Goal: Information Seeking & Learning: Check status

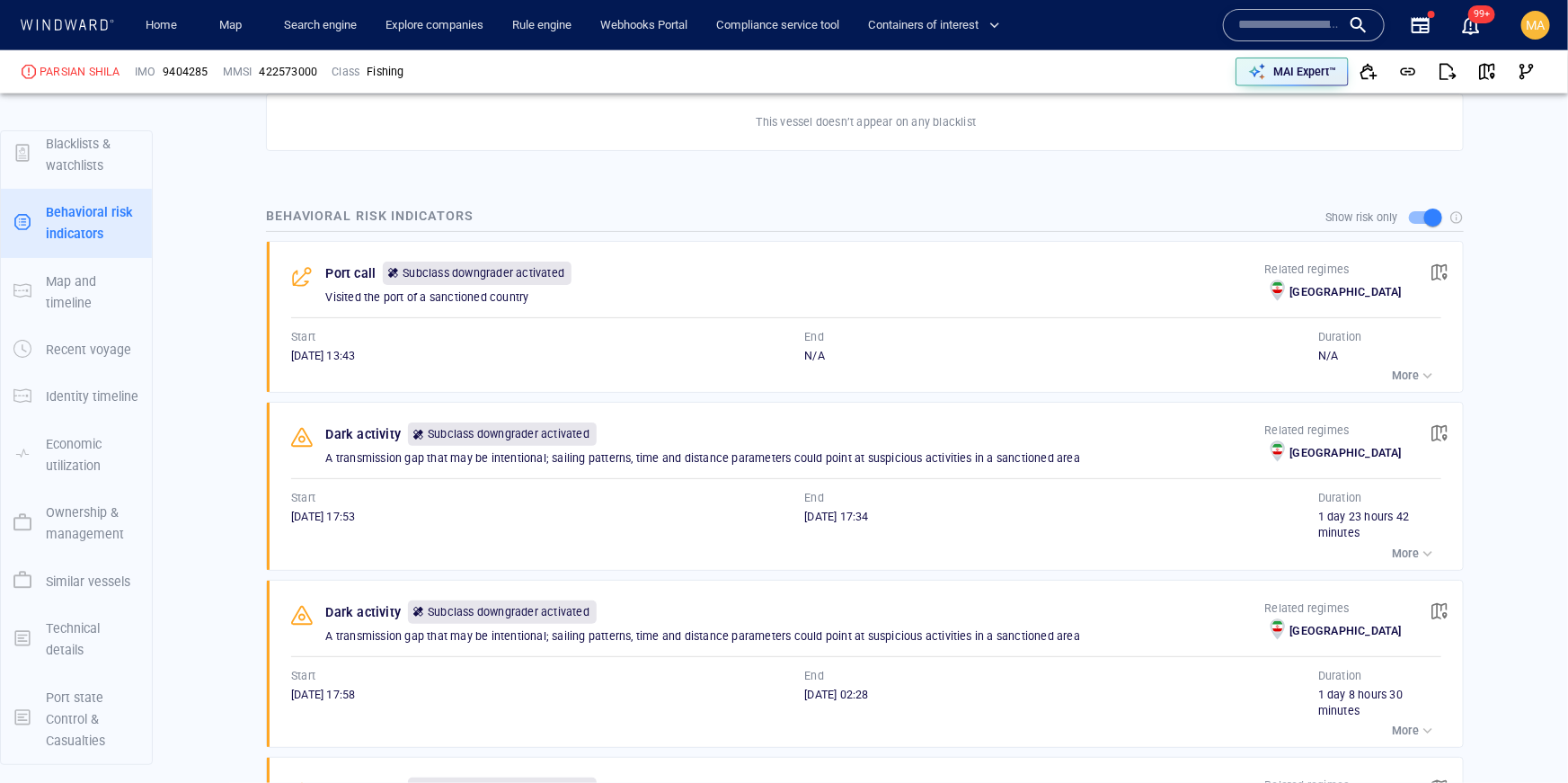
scroll to position [1131, 0]
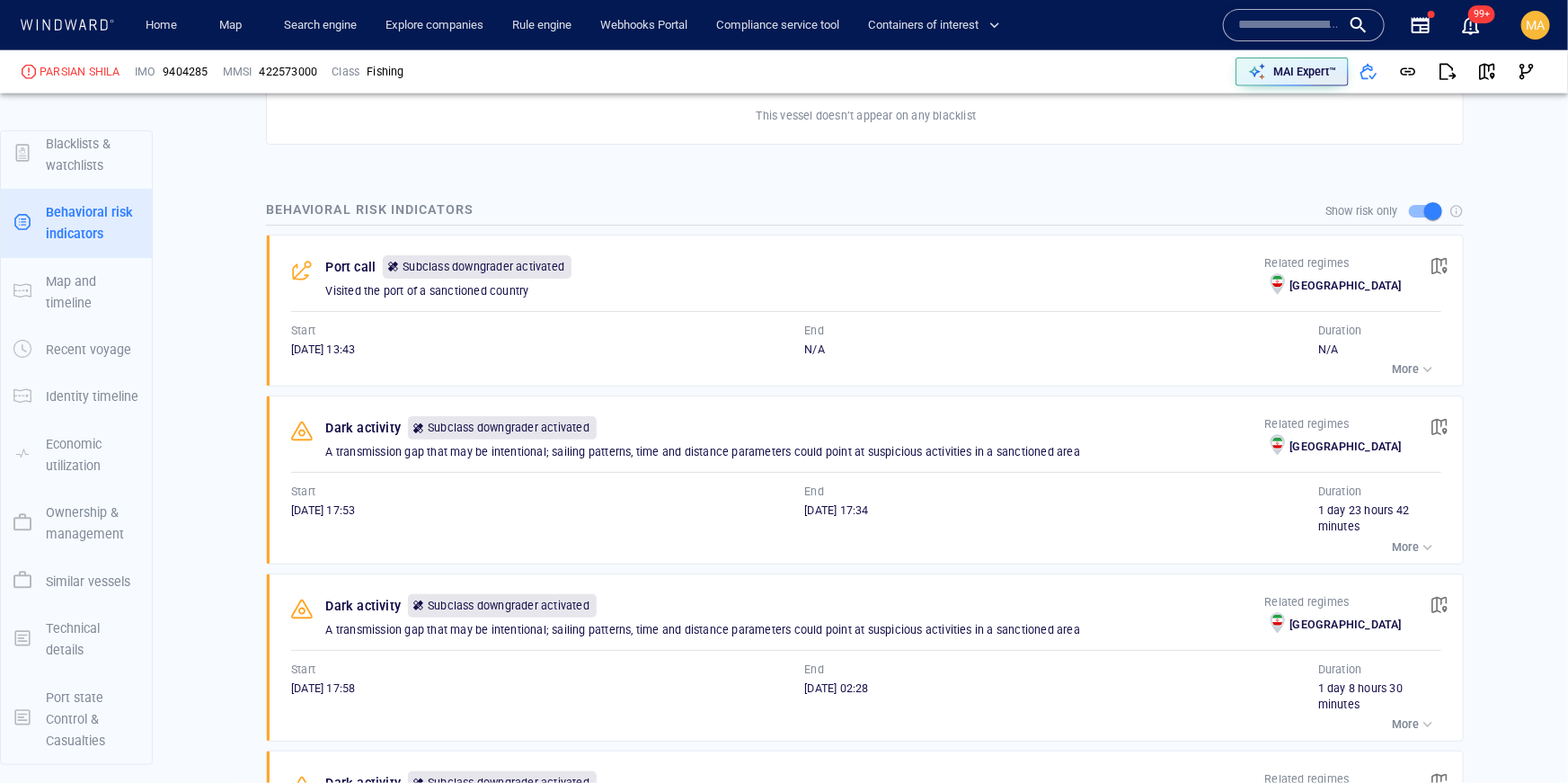
click at [532, 423] on p "Subclass downgrader activated" at bounding box center [508, 428] width 162 height 17
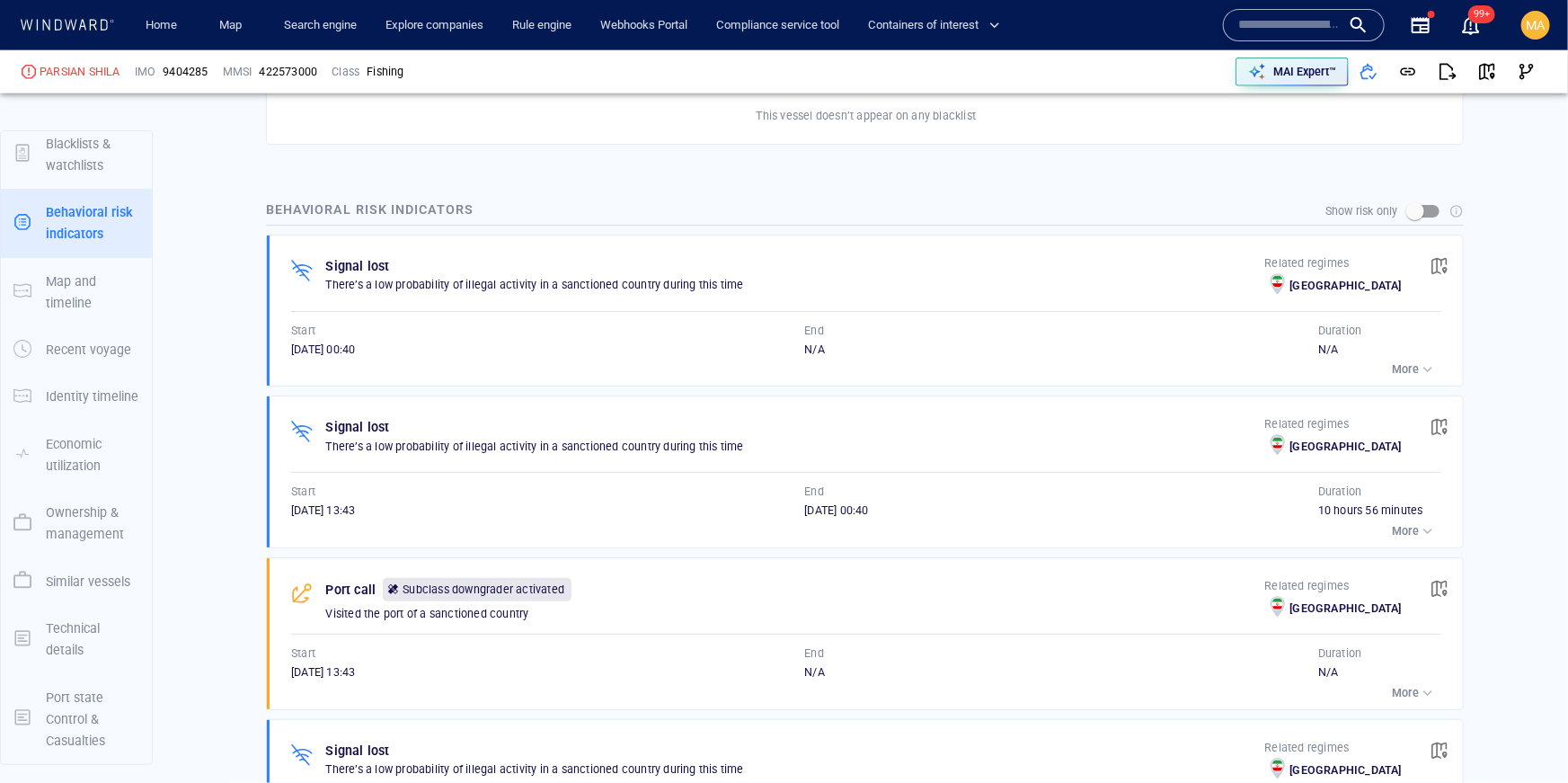
click at [332, 433] on p "Signal lost" at bounding box center [357, 427] width 64 height 21
click at [414, 575] on div "Subclass downgrader activated 0" at bounding box center [477, 590] width 196 height 30
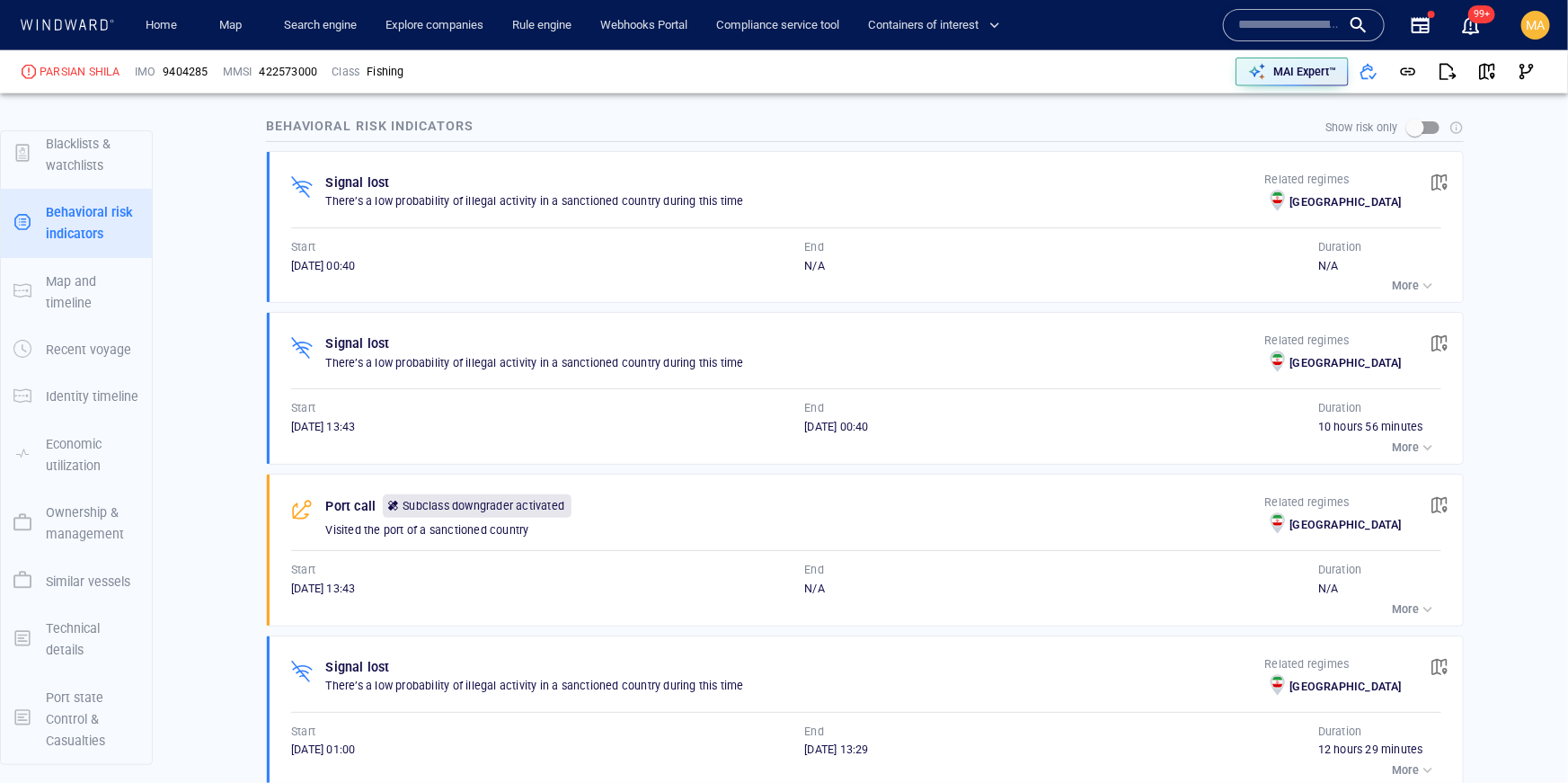
scroll to position [1190, 0]
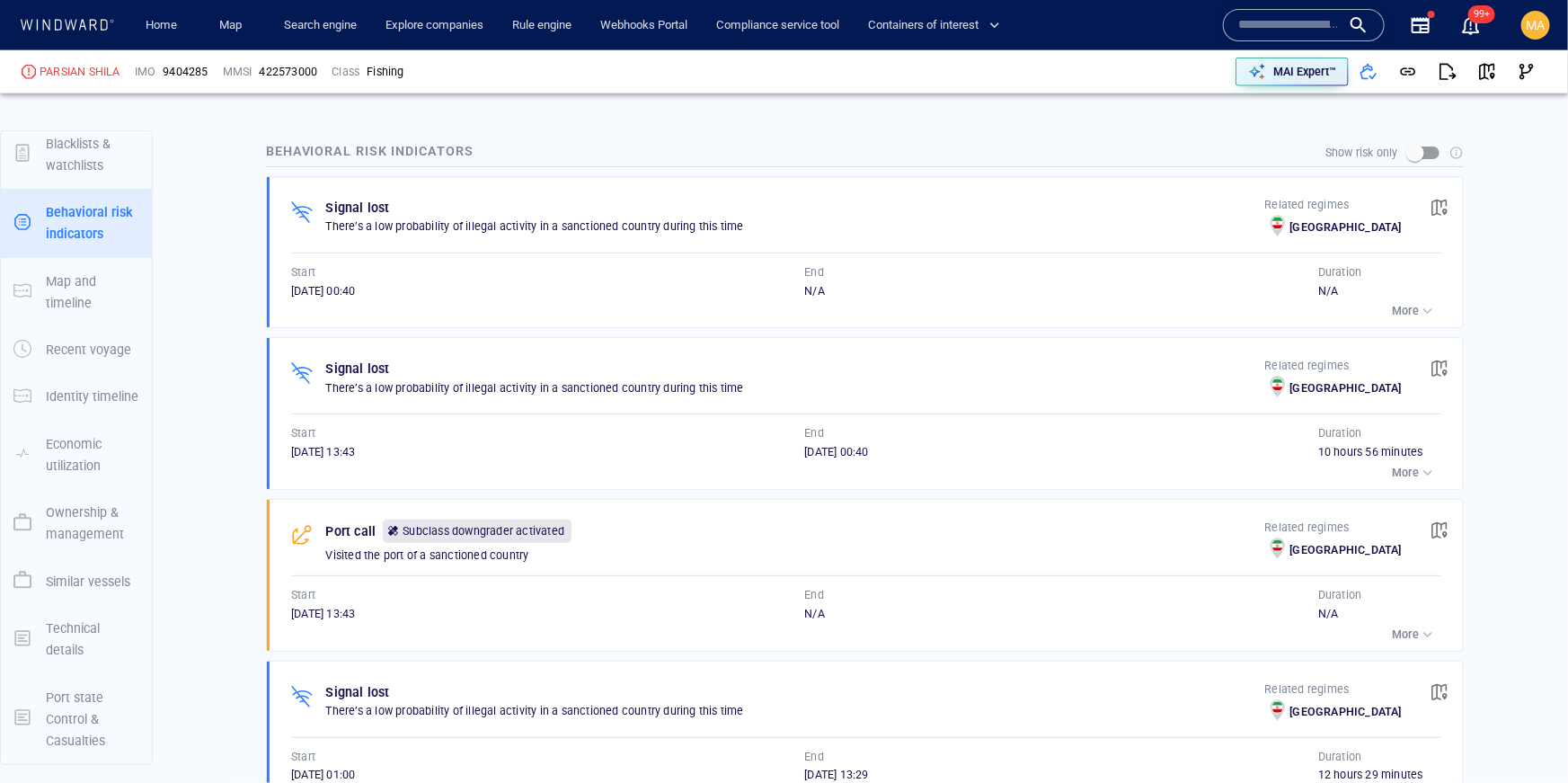
click at [1283, 382] on span at bounding box center [1278, 385] width 13 height 15
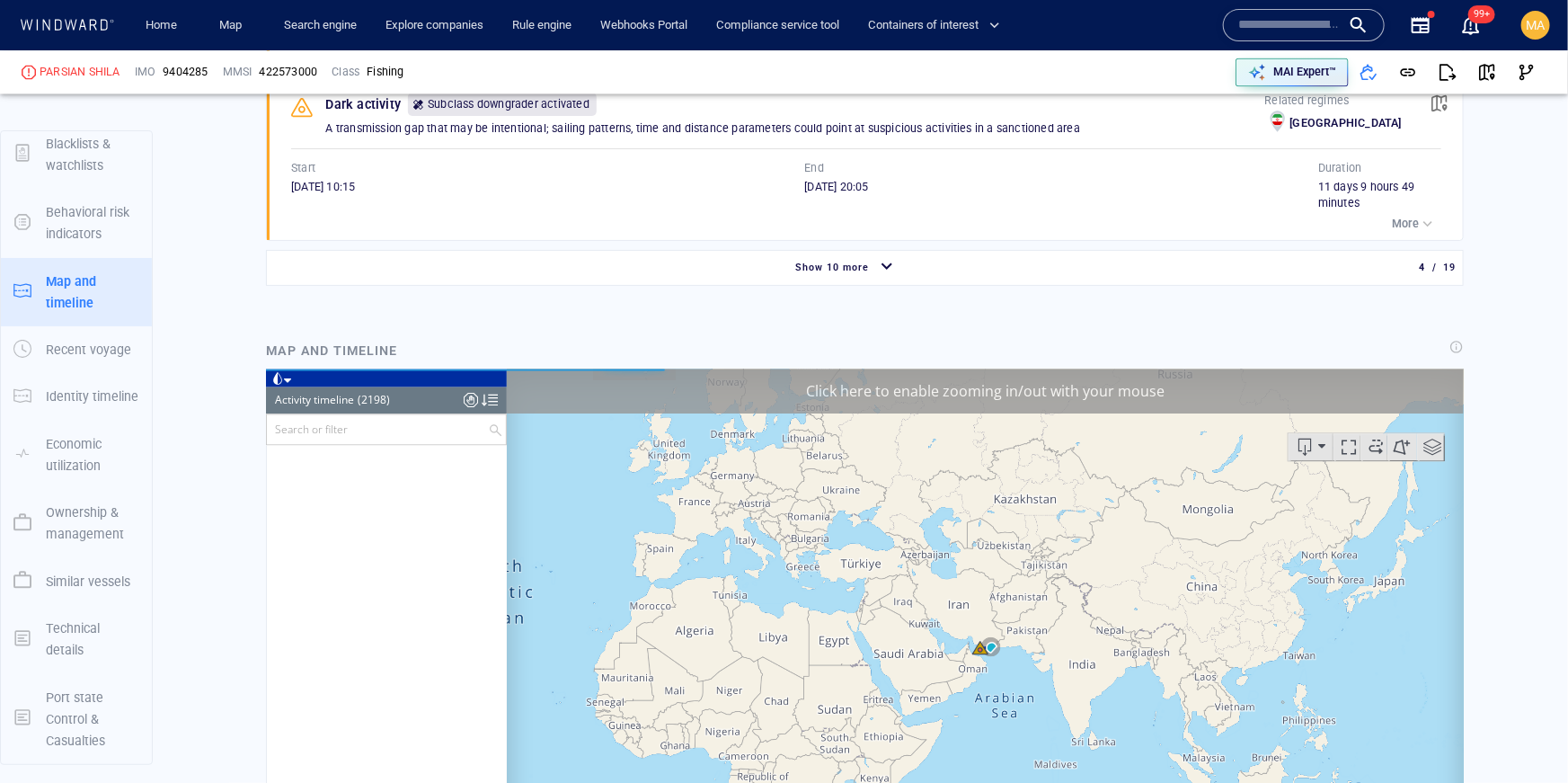
scroll to position [1827, 0]
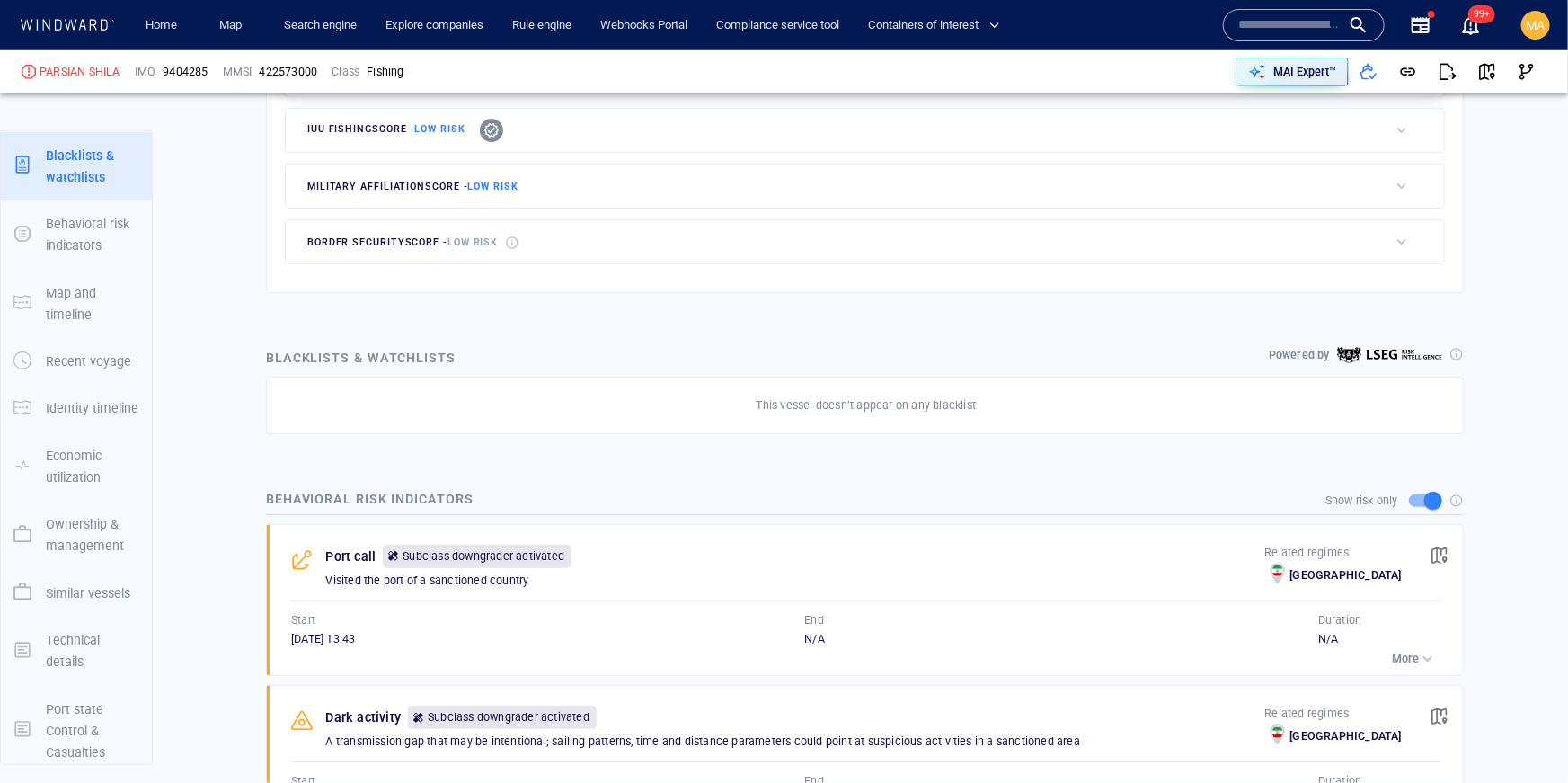
scroll to position [845, 0]
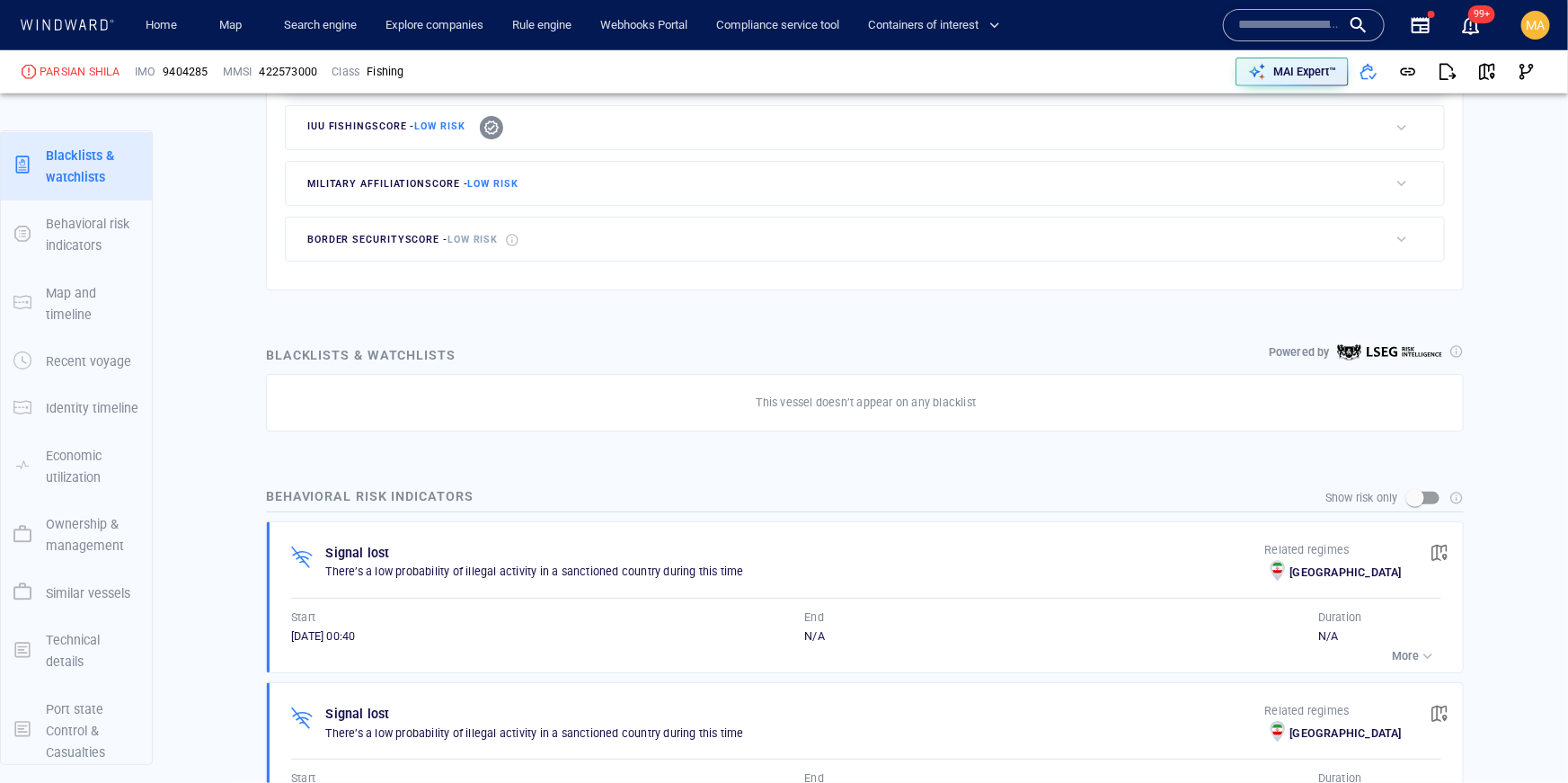
click at [563, 540] on div "Signal lost" at bounding box center [795, 552] width 946 height 29
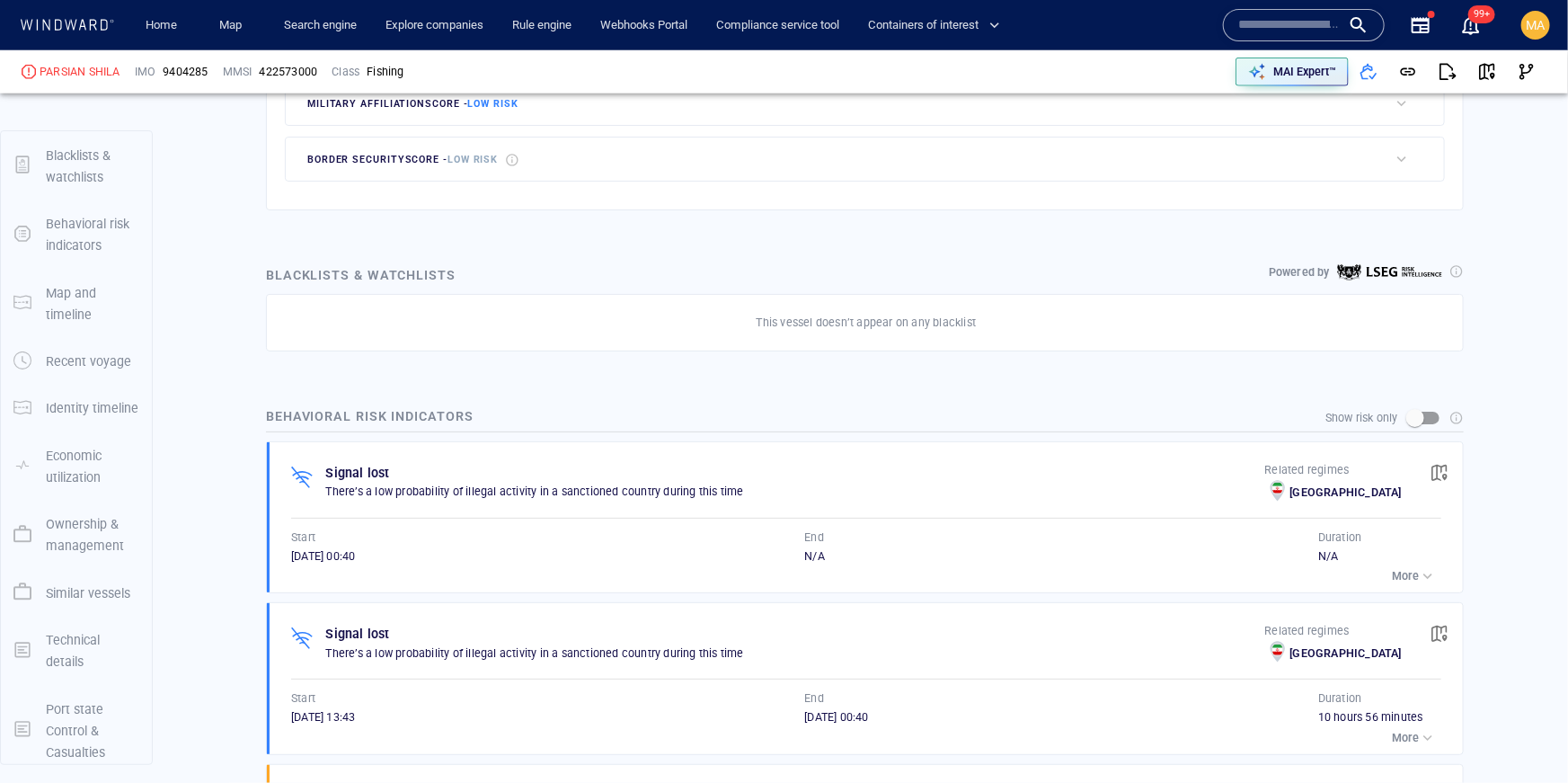
scroll to position [925, 0]
click at [1424, 569] on div "button" at bounding box center [1428, 577] width 18 height 18
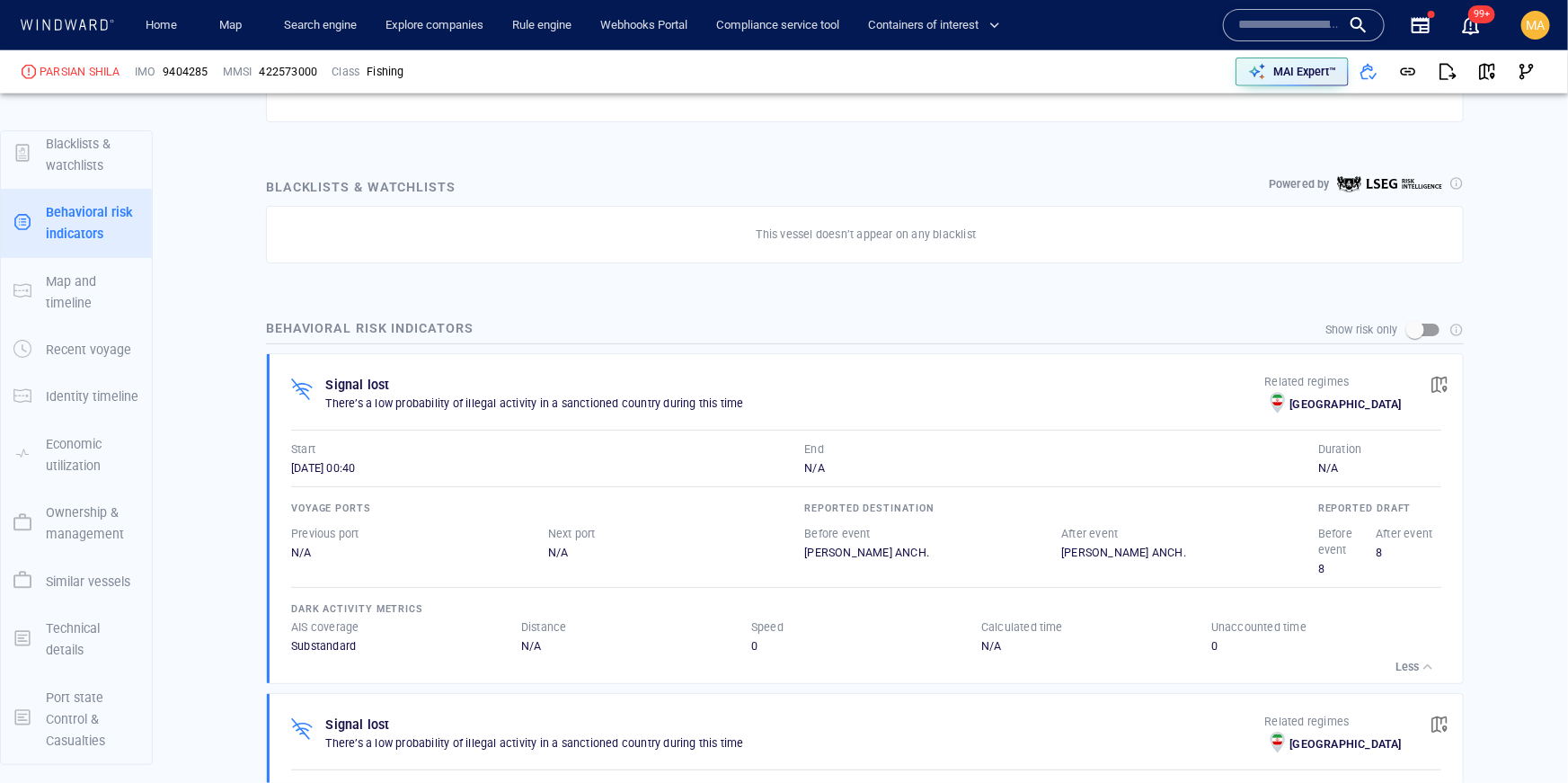
scroll to position [1012, 0]
